Goal: Information Seeking & Learning: Learn about a topic

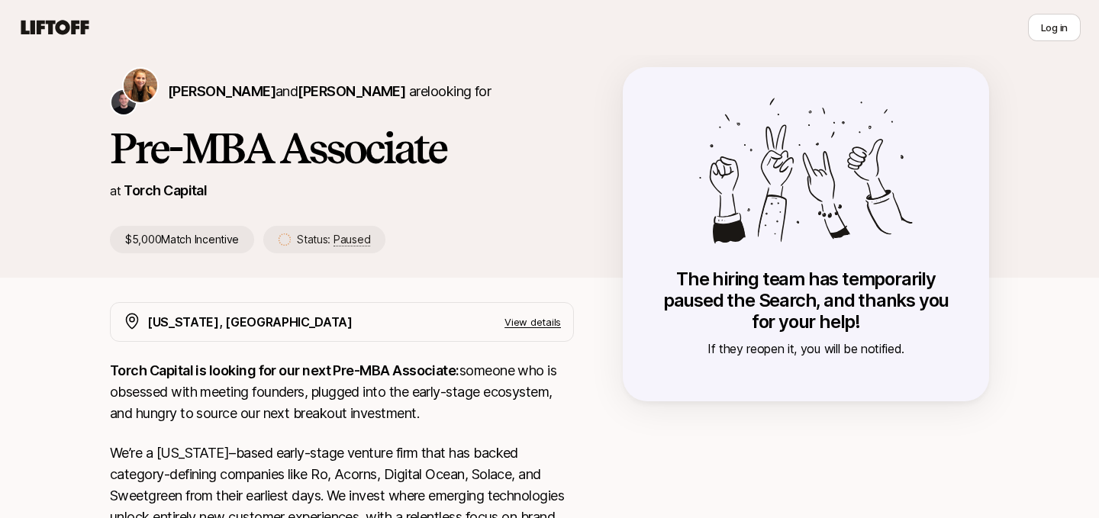
scroll to position [50, 0]
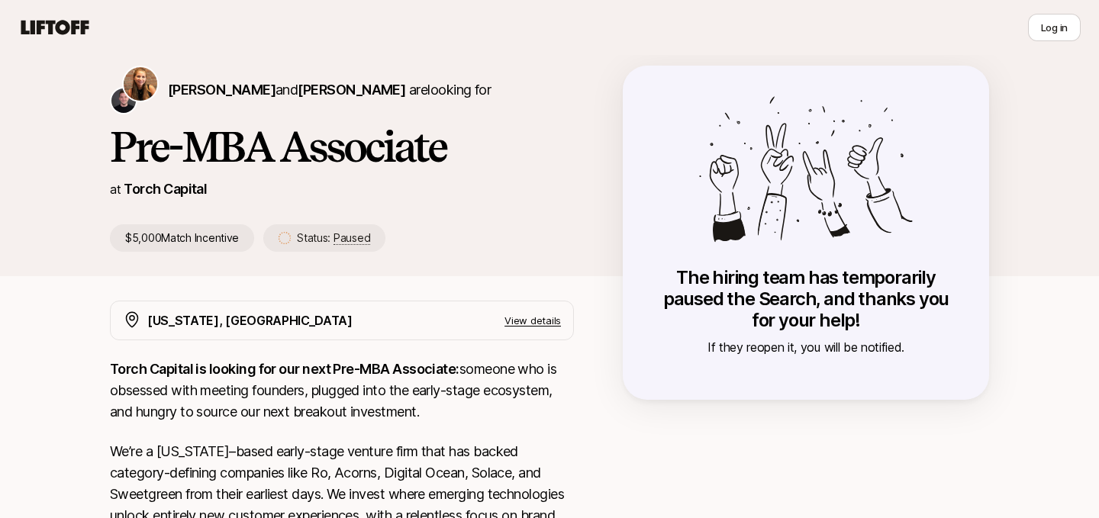
click at [852, 327] on p "The hiring team has temporarily paused the Search, and thanks you for your help!" at bounding box center [805, 299] width 305 height 64
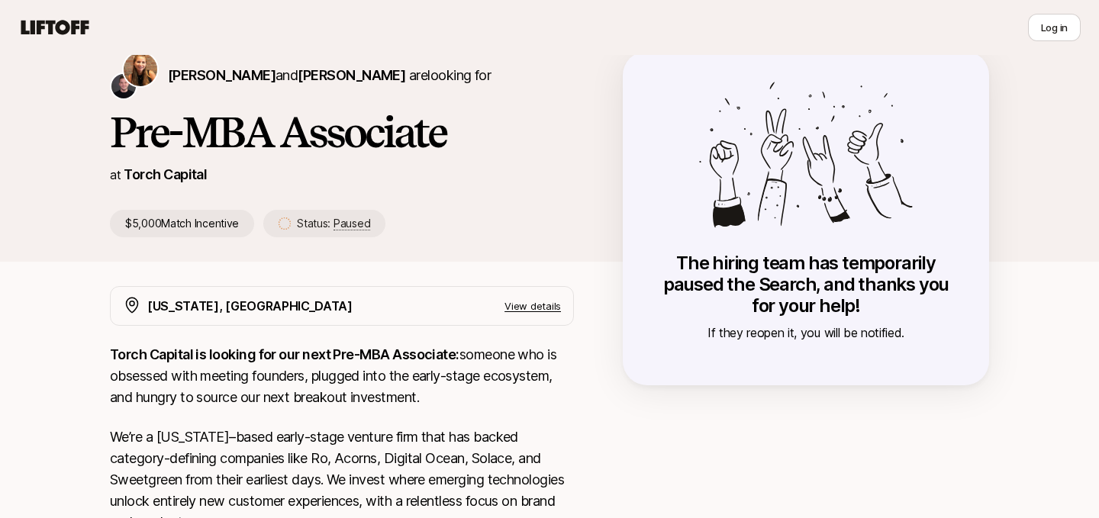
click at [855, 350] on div "The hiring team has temporarily paused the Search, and thanks you for your help…" at bounding box center [806, 218] width 366 height 334
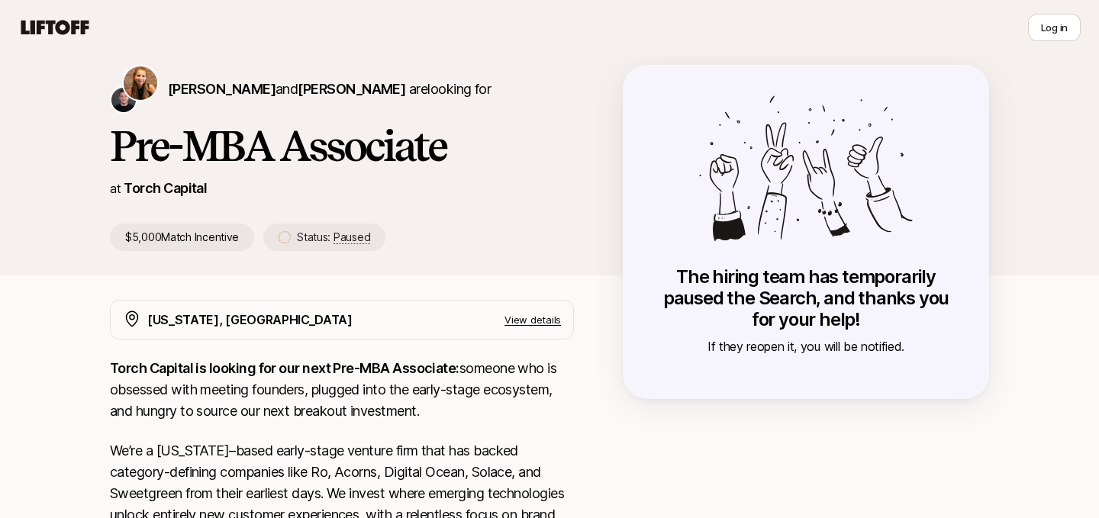
scroll to position [0, 0]
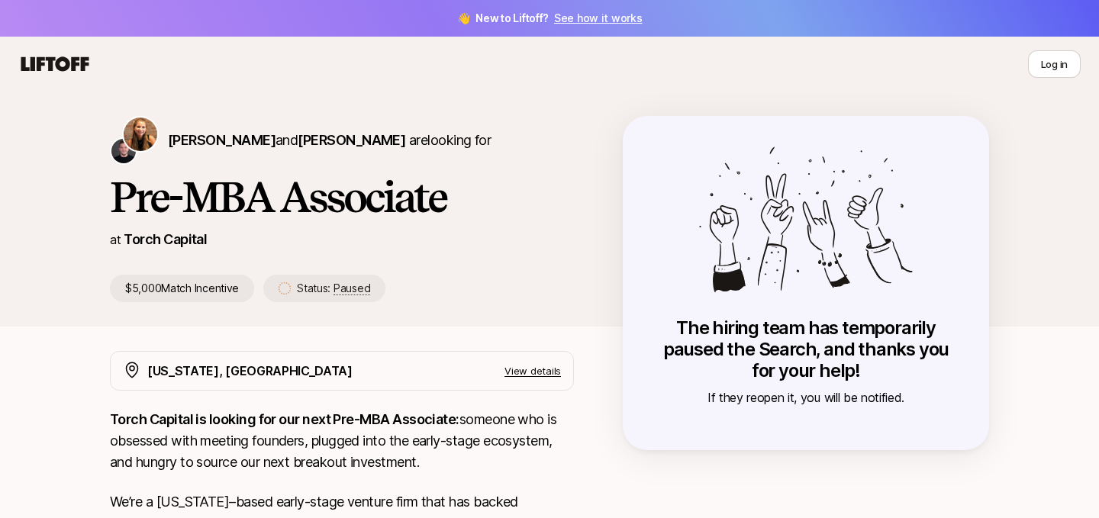
click at [750, 348] on p "The hiring team has temporarily paused the Search, and thanks you for your help!" at bounding box center [805, 349] width 305 height 64
click at [878, 386] on div "The hiring team has temporarily paused the Search, and thanks you for your help…" at bounding box center [805, 362] width 305 height 90
click at [878, 399] on p "If they reopen it, you will be notified." at bounding box center [805, 398] width 305 height 20
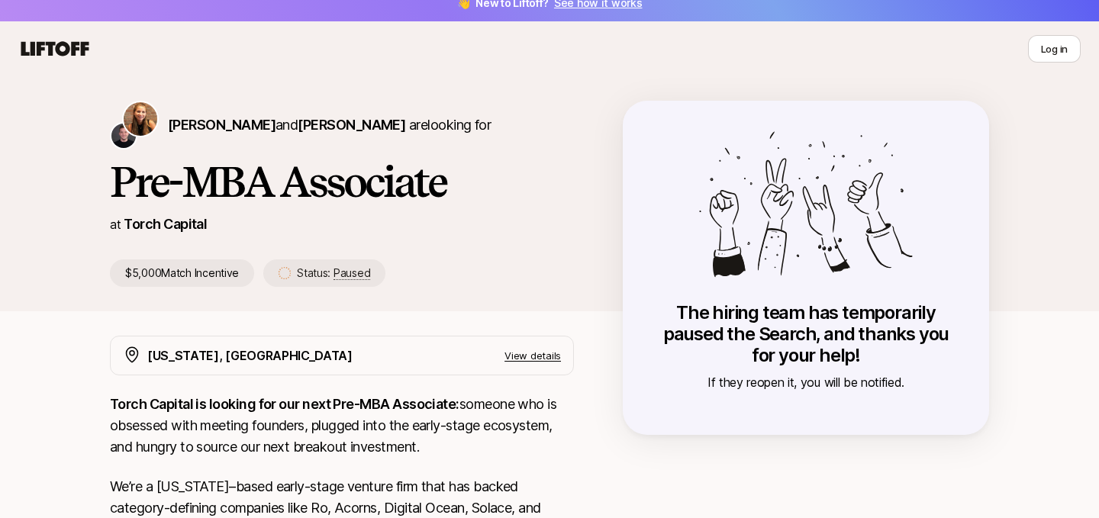
click at [581, 252] on div "[PERSON_NAME] and [PERSON_NAME] are looking for Pre-MBA Associate at Torch Capi…" at bounding box center [366, 194] width 513 height 186
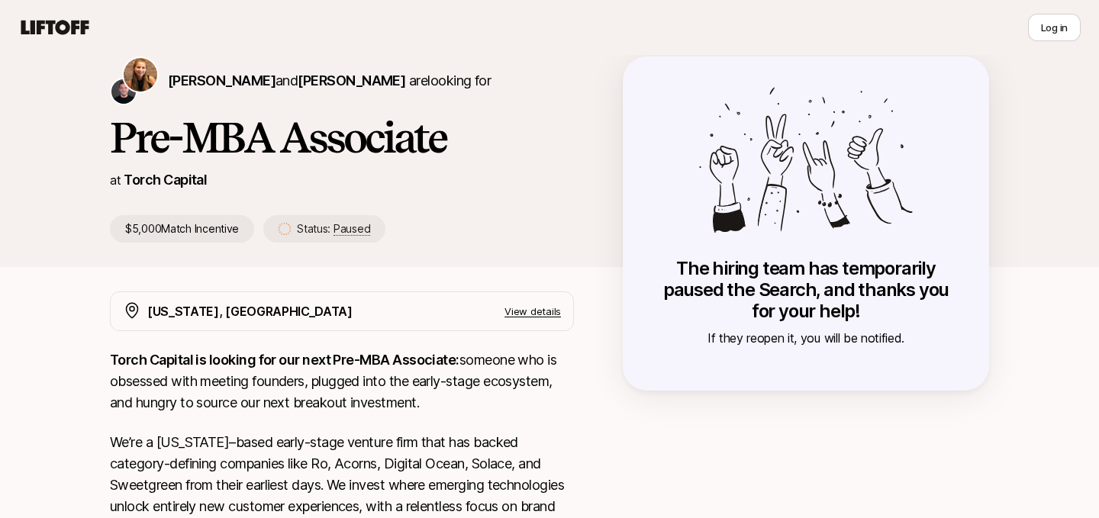
click at [546, 313] on p "View details" at bounding box center [532, 311] width 56 height 15
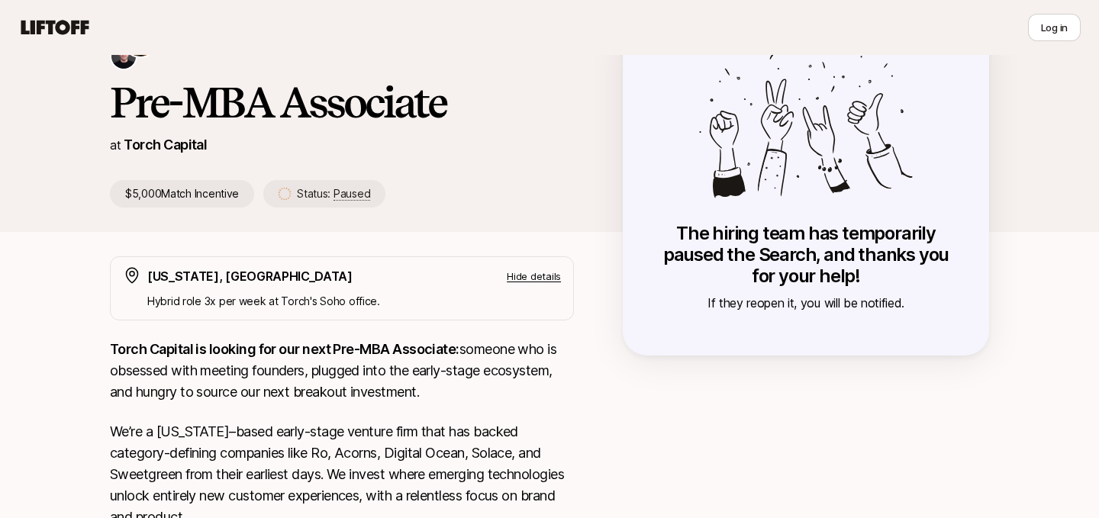
scroll to position [127, 0]
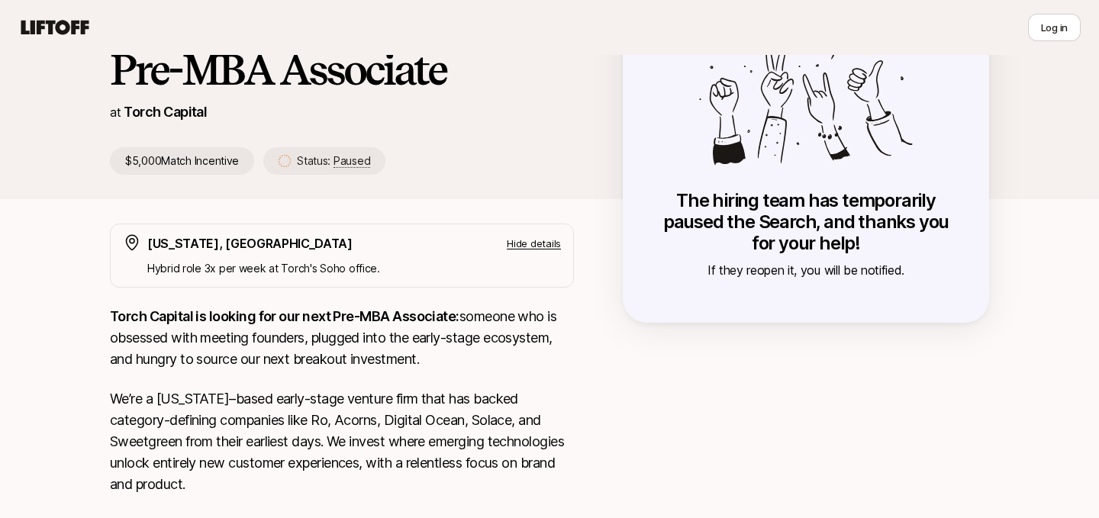
click at [768, 270] on p "If they reopen it, you will be notified." at bounding box center [805, 270] width 305 height 20
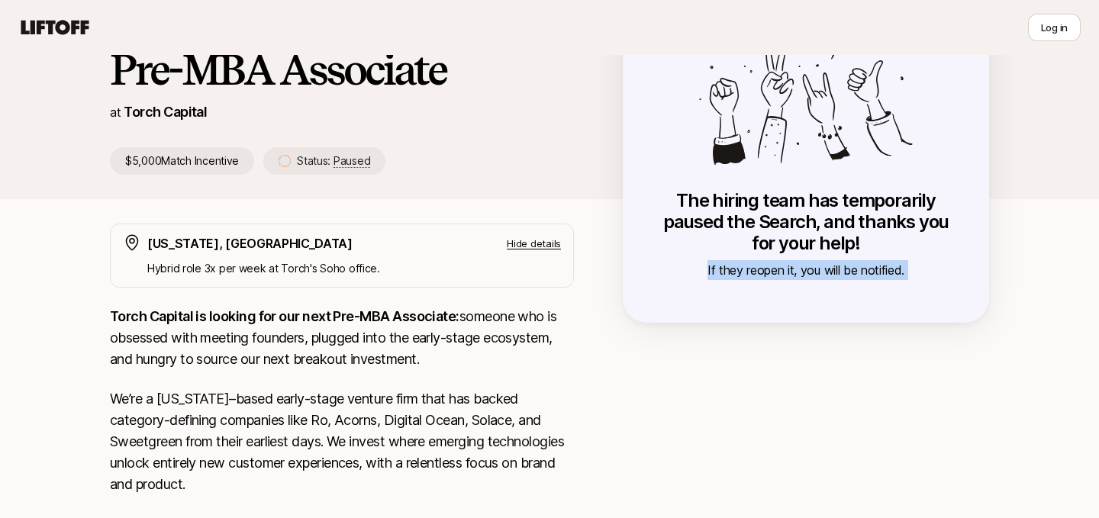
click at [768, 270] on p "If they reopen it, you will be notified." at bounding box center [805, 270] width 305 height 20
click at [803, 193] on p "The hiring team has temporarily paused the Search, and thanks you for your help!" at bounding box center [805, 222] width 305 height 64
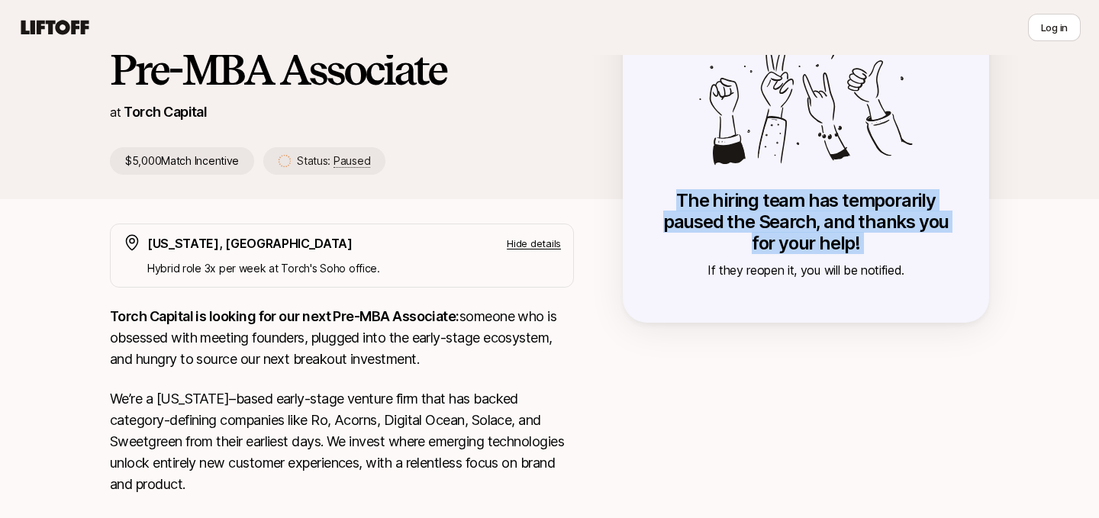
click at [803, 193] on p "The hiring team has temporarily paused the Search, and thanks you for your help!" at bounding box center [805, 222] width 305 height 64
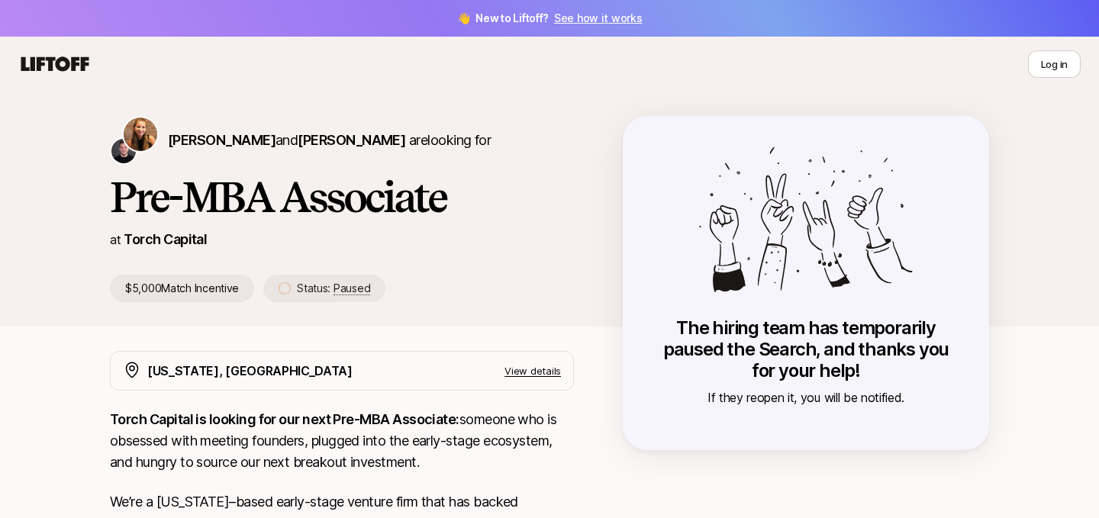
click at [780, 397] on p "If they reopen it, you will be notified." at bounding box center [805, 398] width 305 height 20
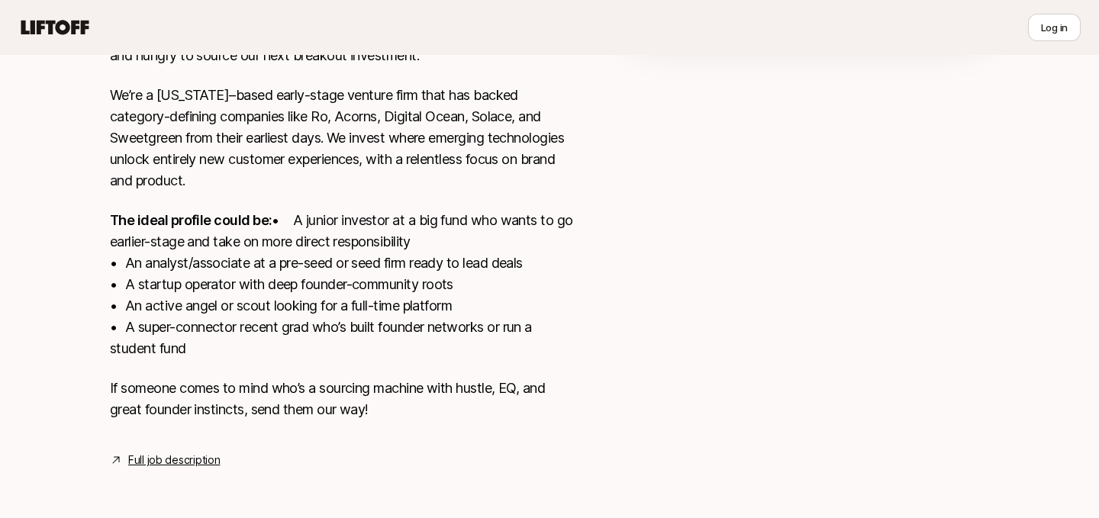
click at [168, 460] on link "Full job description" at bounding box center [174, 460] width 92 height 18
